Goal: Information Seeking & Learning: Learn about a topic

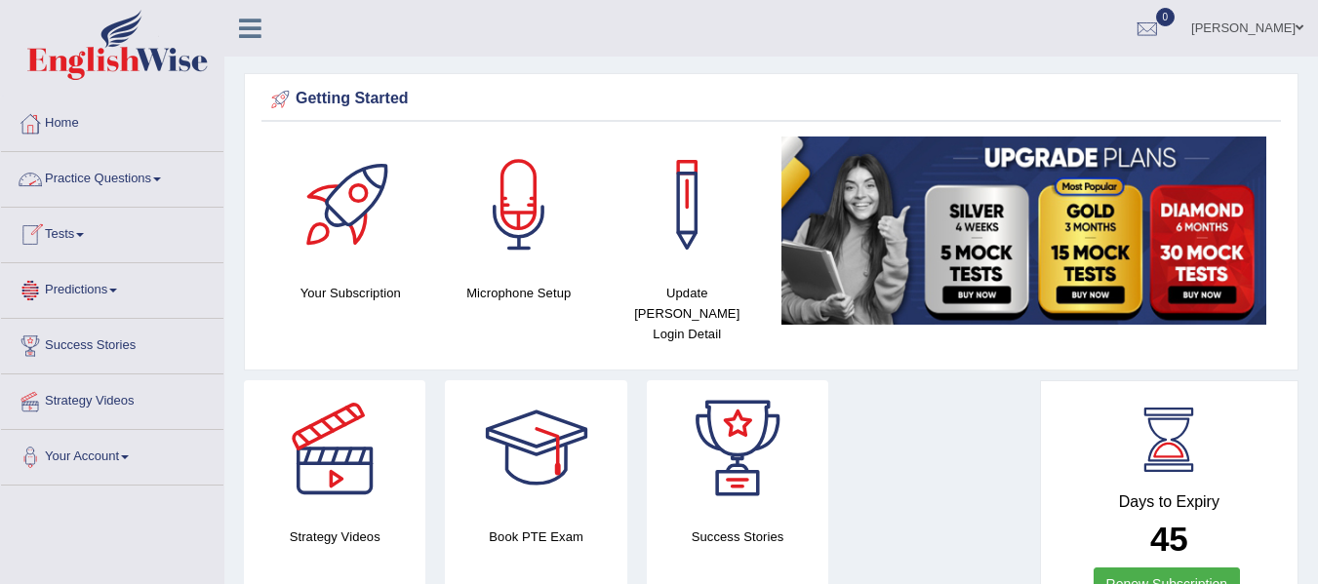
click at [118, 179] on link "Practice Questions" at bounding box center [112, 176] width 222 height 49
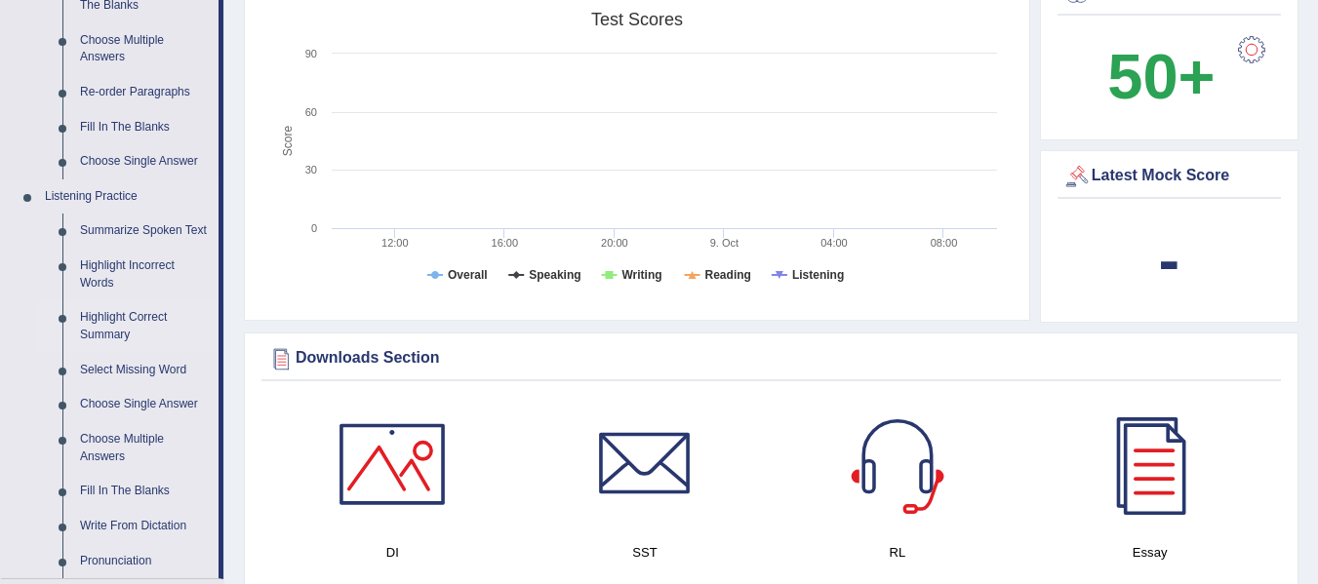
scroll to position [683, 0]
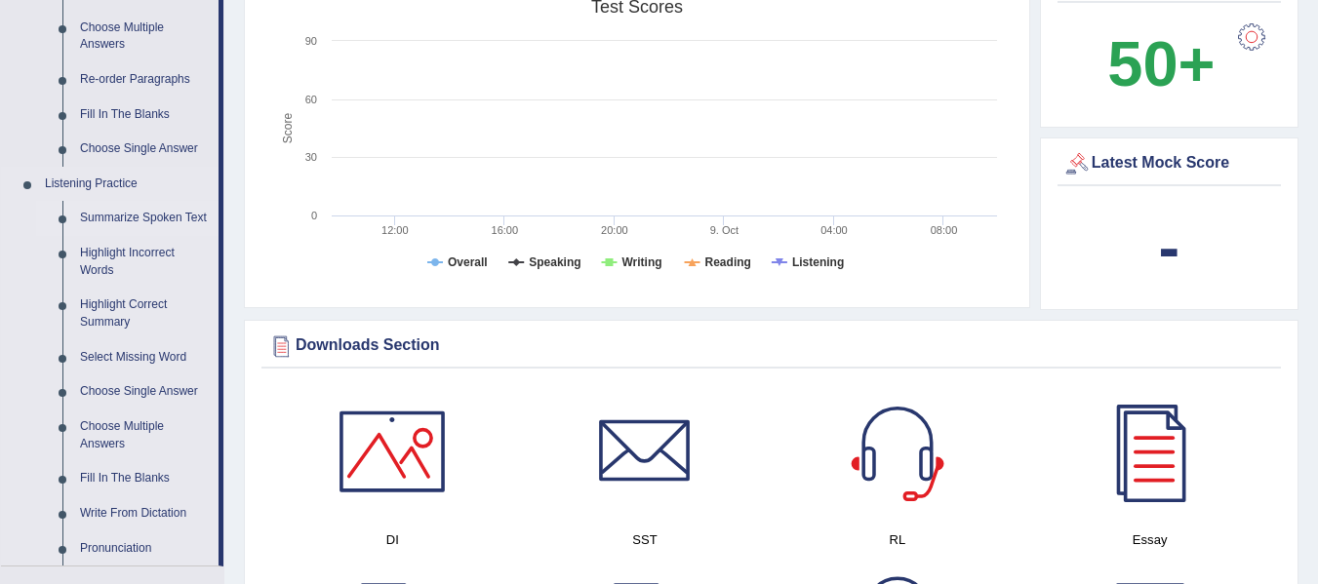
click at [123, 220] on link "Summarize Spoken Text" at bounding box center [144, 218] width 147 height 35
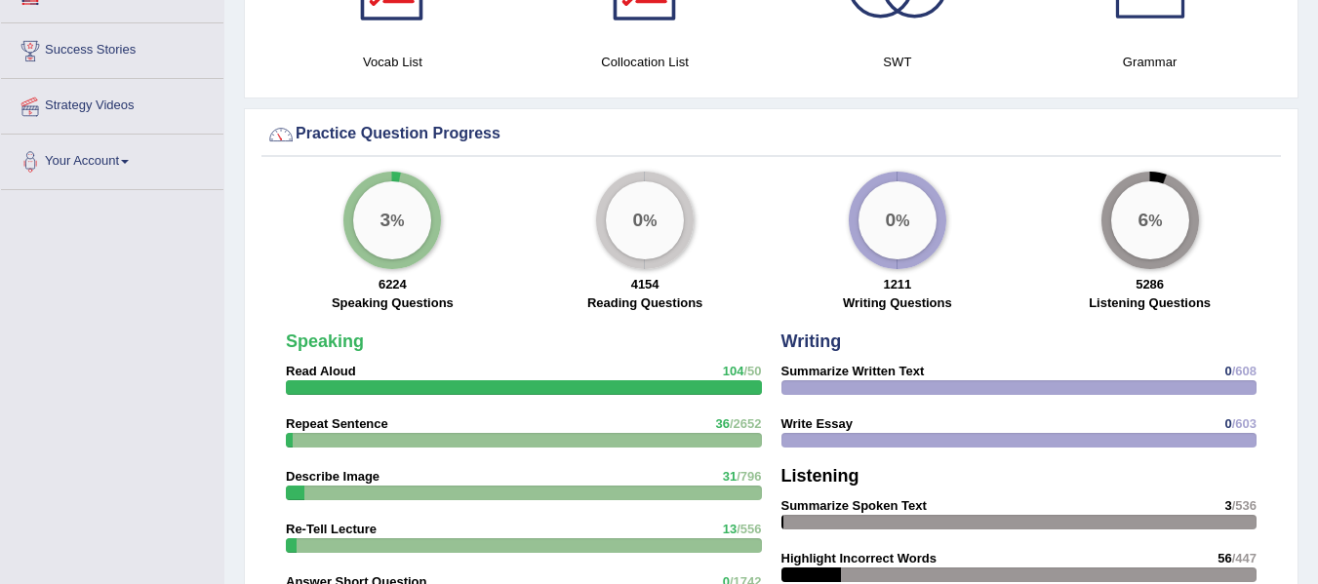
scroll to position [1520, 0]
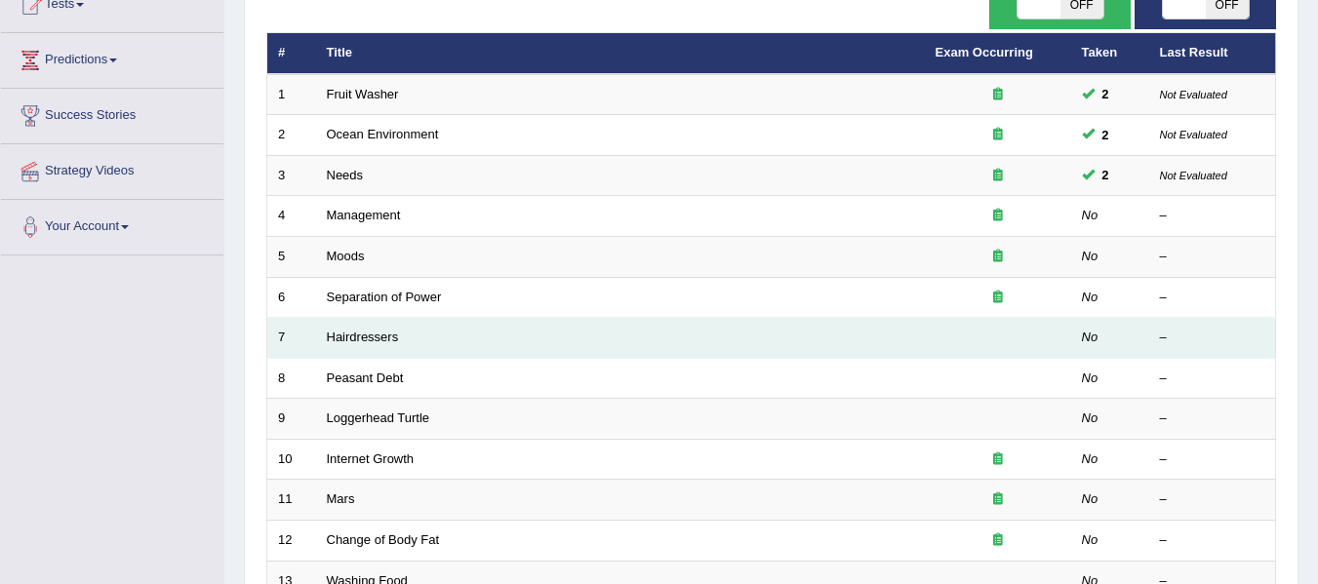
scroll to position [195, 0]
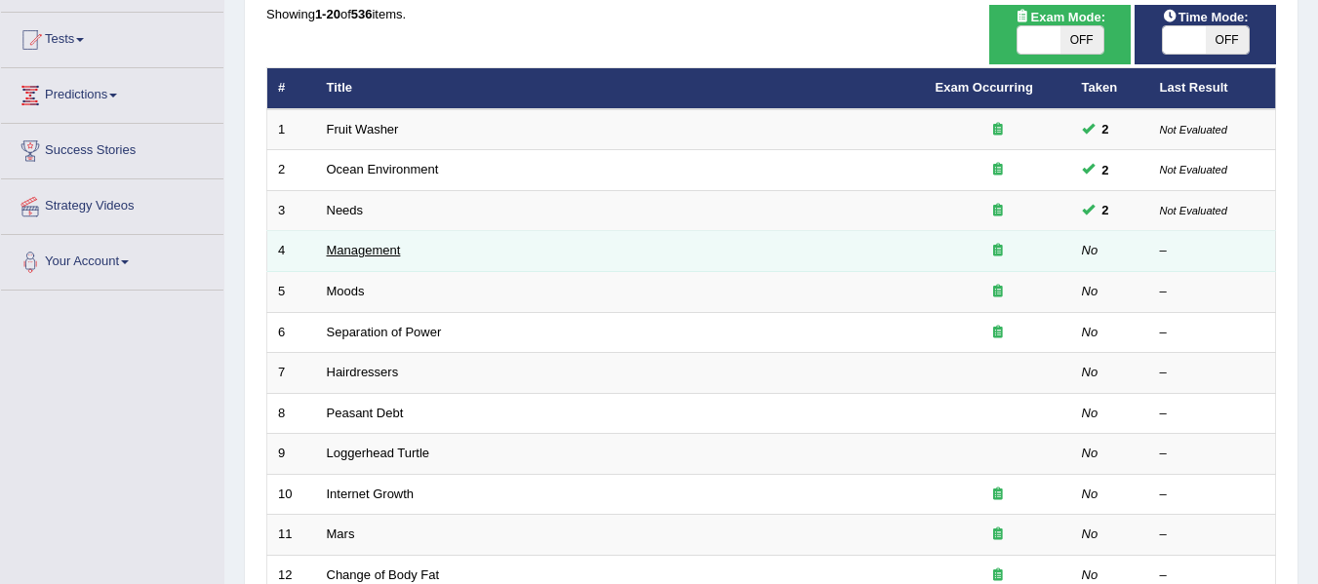
click at [366, 254] on link "Management" at bounding box center [364, 250] width 74 height 15
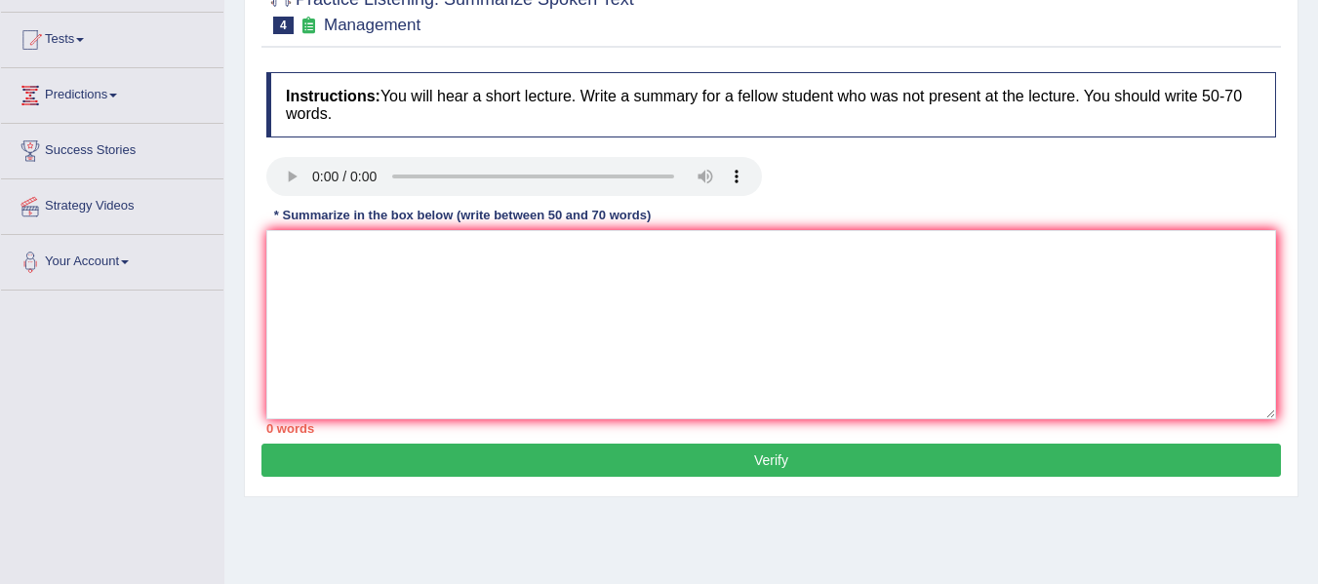
scroll to position [220, 0]
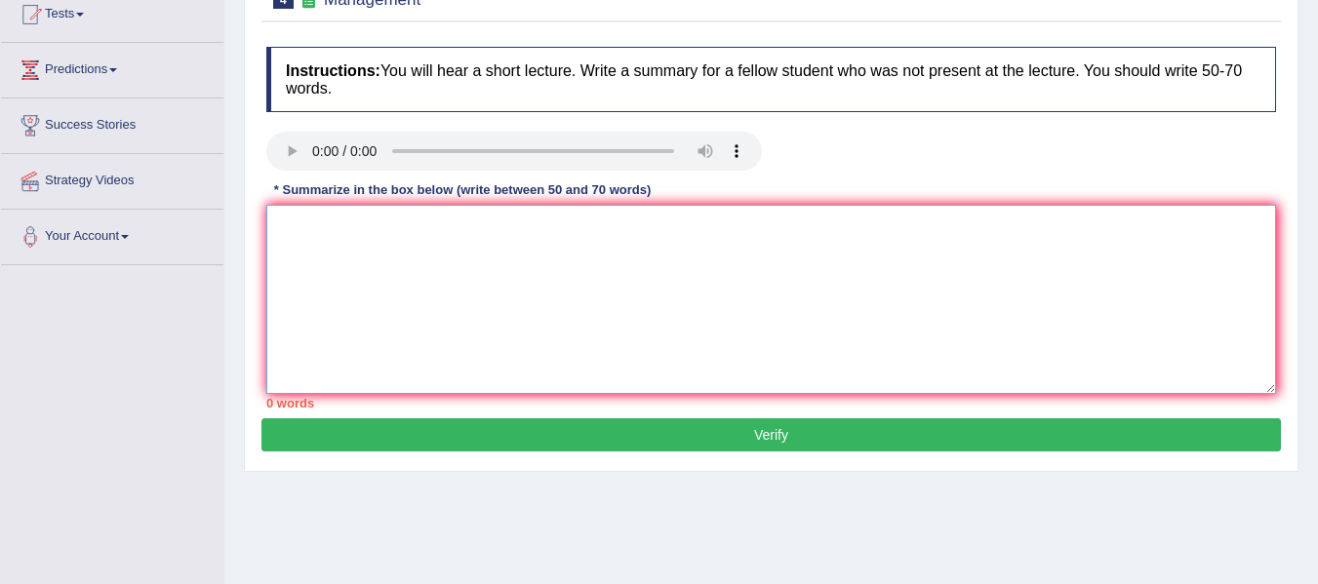
click at [320, 261] on textarea at bounding box center [771, 299] width 1010 height 189
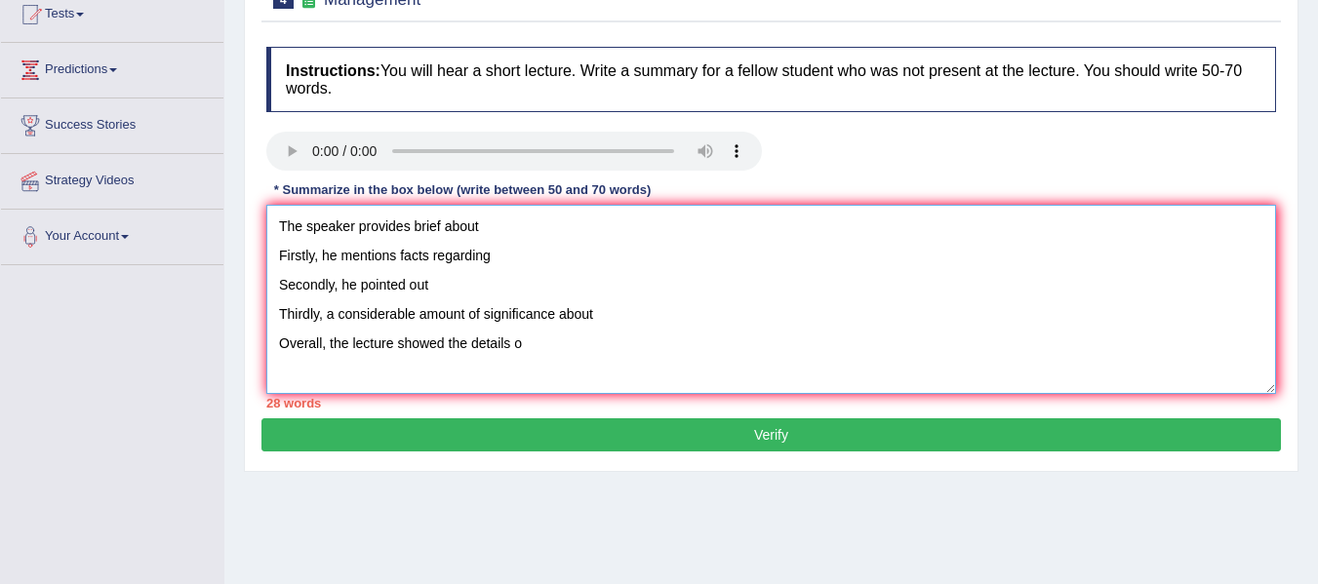
type textarea "The speaker provides brief about Firstly, he mentions facts regarding Secondly,…"
